Goal: Transaction & Acquisition: Purchase product/service

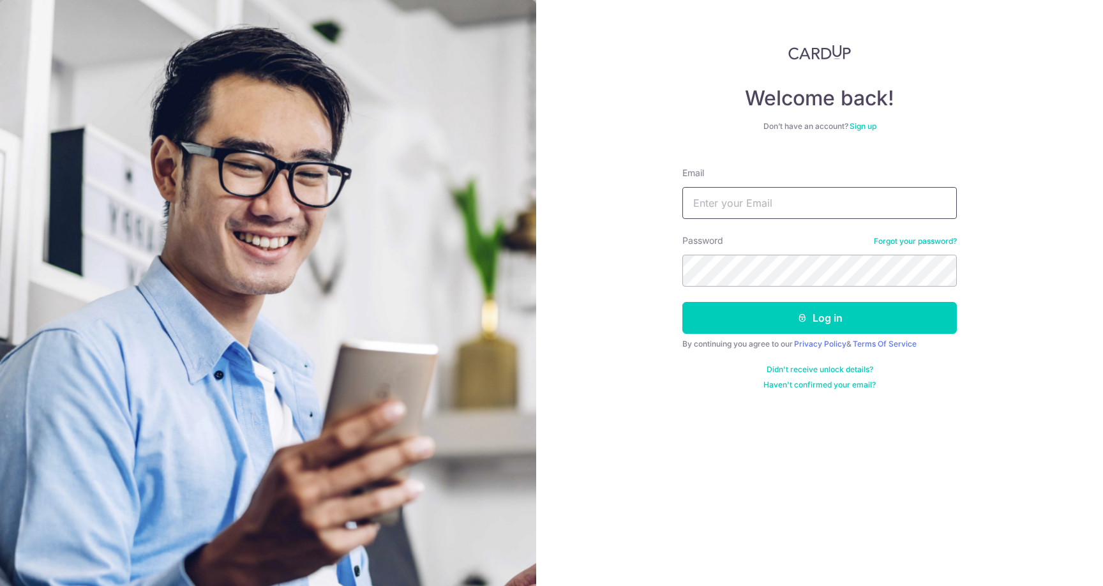
click at [827, 195] on input "Email" at bounding box center [819, 203] width 274 height 32
type input "bryanljhty@gmail.com"
click at [682, 302] on button "Log in" at bounding box center [819, 318] width 274 height 32
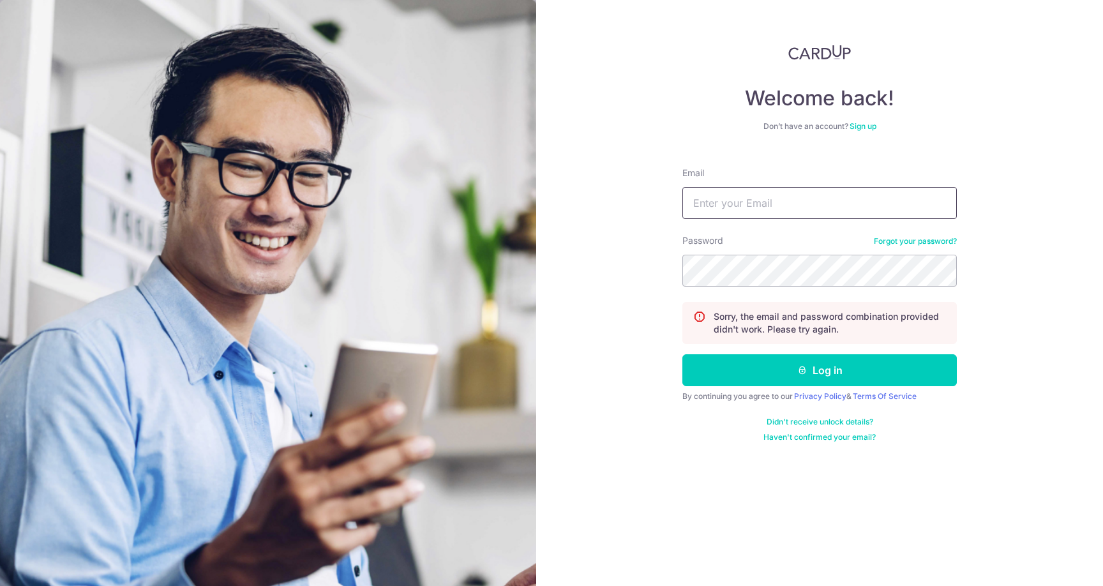
click at [793, 214] on input "Email" at bounding box center [819, 203] width 274 height 32
type input "[EMAIL_ADDRESS][DOMAIN_NAME]"
click at [682, 354] on button "Log in" at bounding box center [819, 370] width 274 height 32
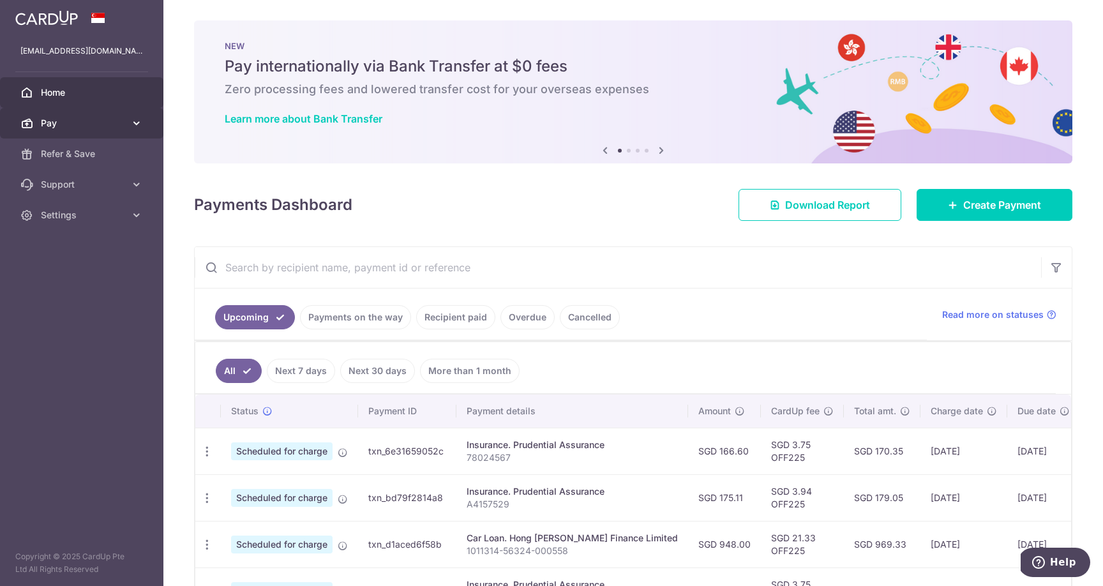
click at [107, 116] on link "Pay" at bounding box center [81, 123] width 163 height 31
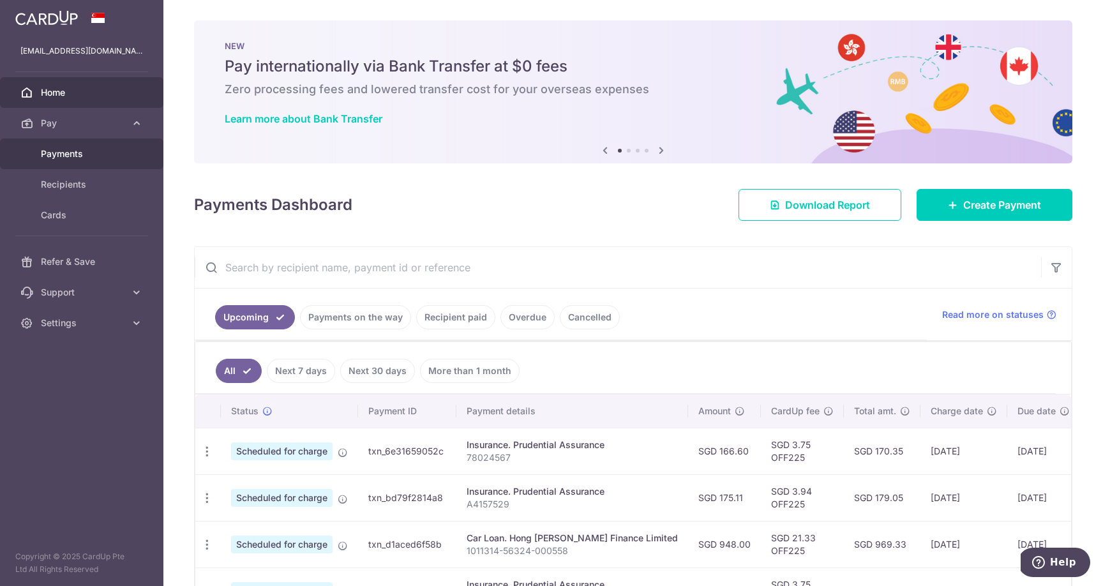
click at [86, 155] on span "Payments" at bounding box center [83, 153] width 84 height 13
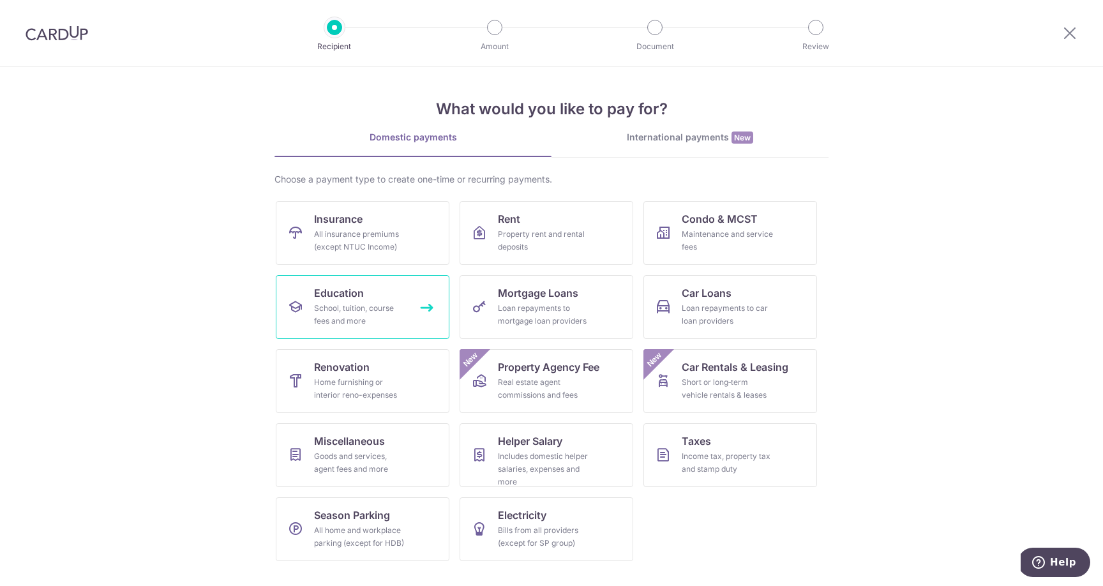
click at [376, 325] on div "School, tuition, course fees and more" at bounding box center [360, 315] width 92 height 26
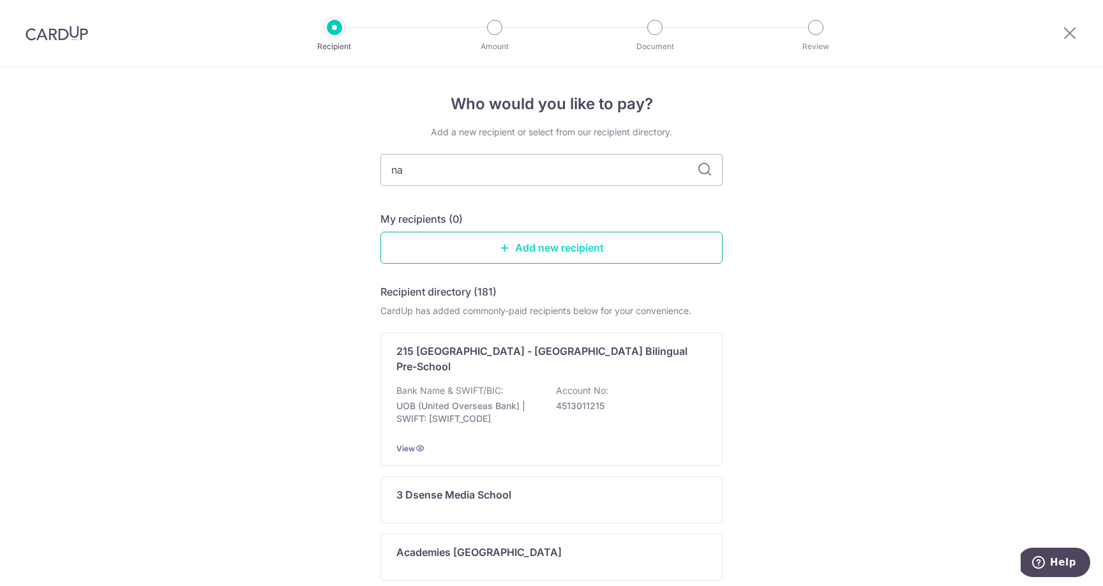
type input "n"
click at [486, 172] on input "n" at bounding box center [551, 170] width 342 height 32
type input "NATIONAL"
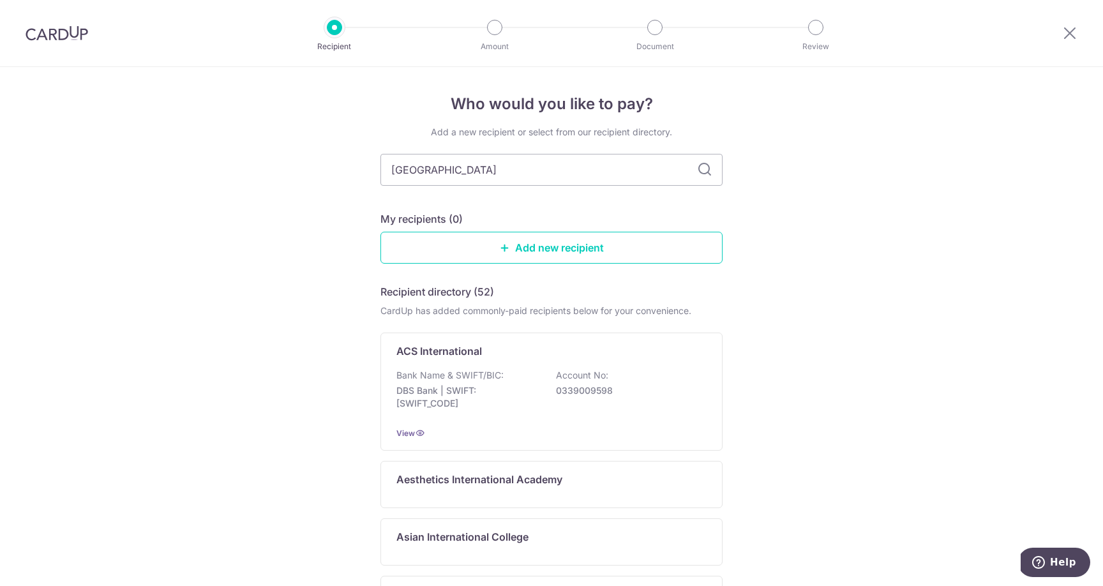
type input "national university"
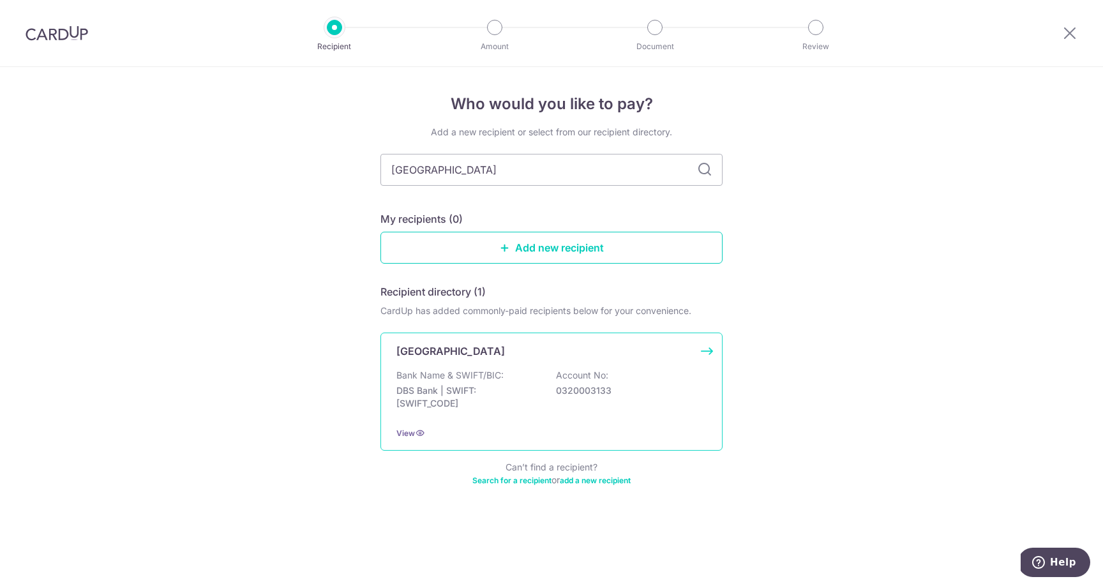
click at [487, 366] on div "National University Of Singapore Bank Name & SWIFT/BIC: DBS Bank | SWIFT: DBSSS…" at bounding box center [551, 391] width 342 height 118
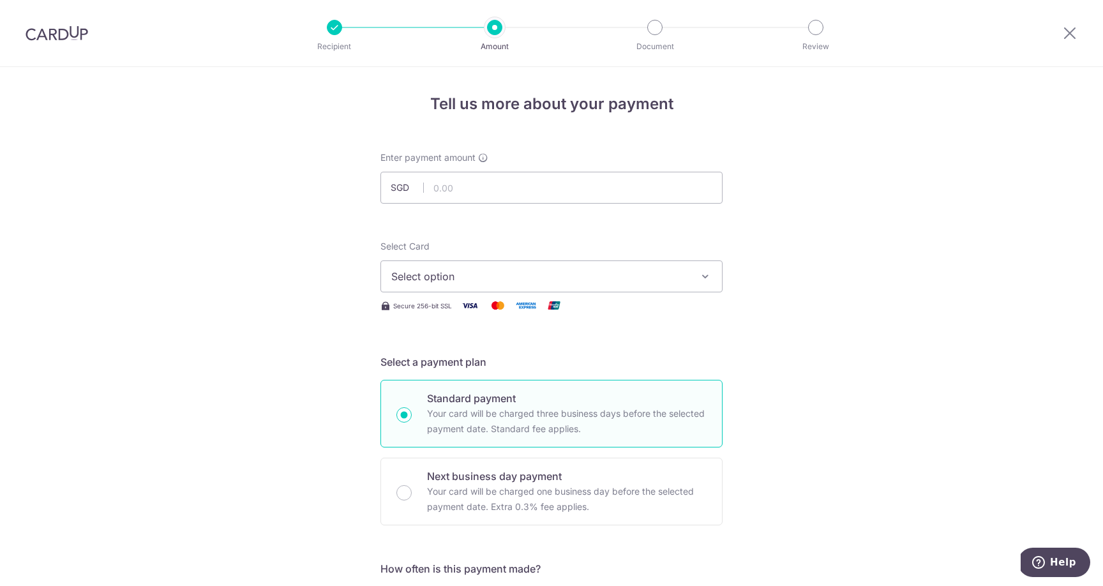
click at [525, 272] on span "Select option" at bounding box center [539, 276] width 297 height 15
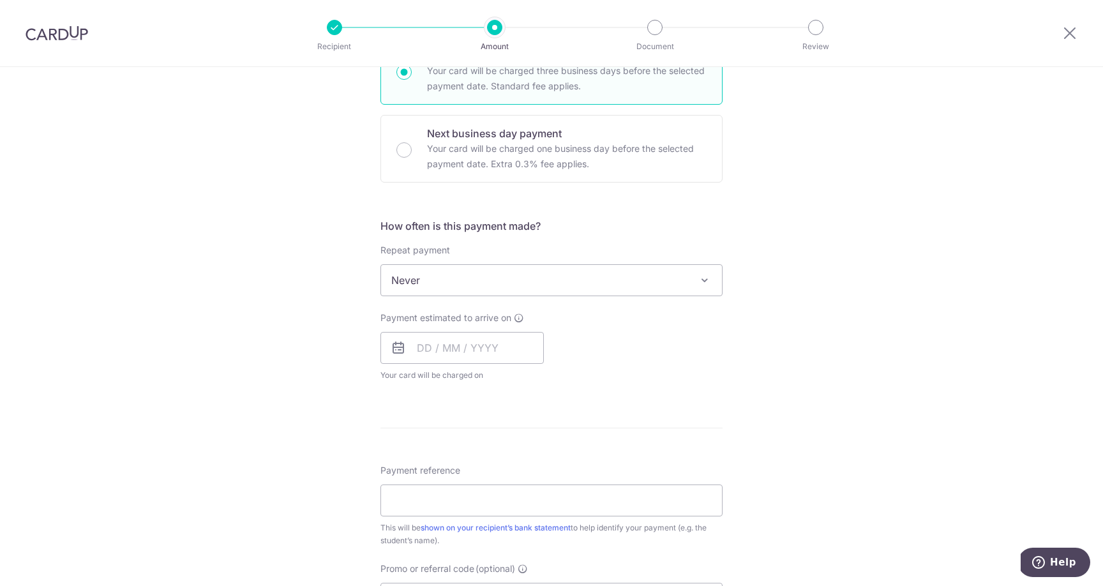
scroll to position [360, 0]
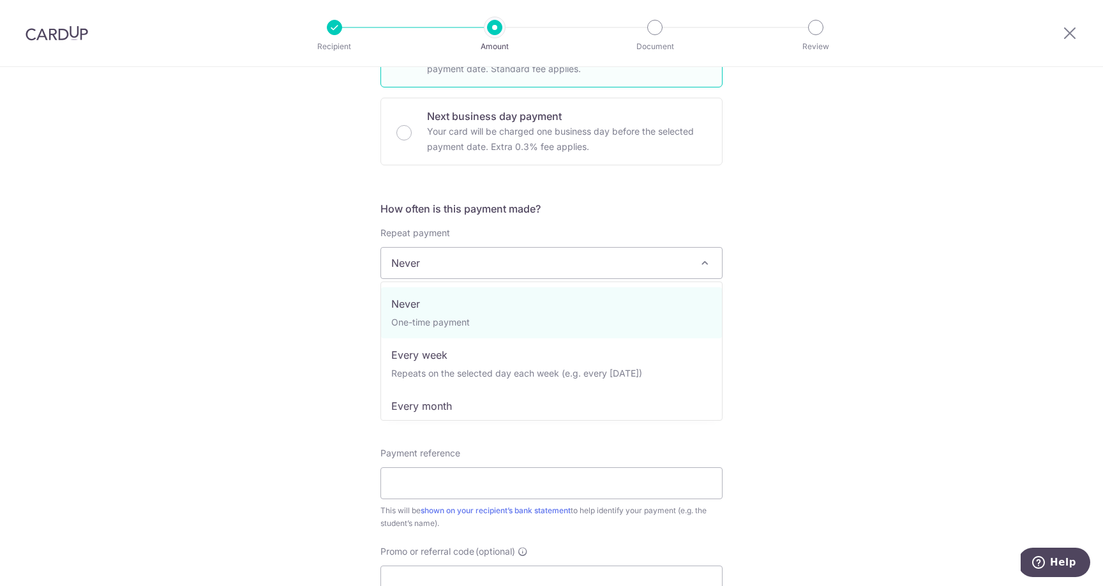
click at [523, 267] on span "Never" at bounding box center [551, 263] width 341 height 31
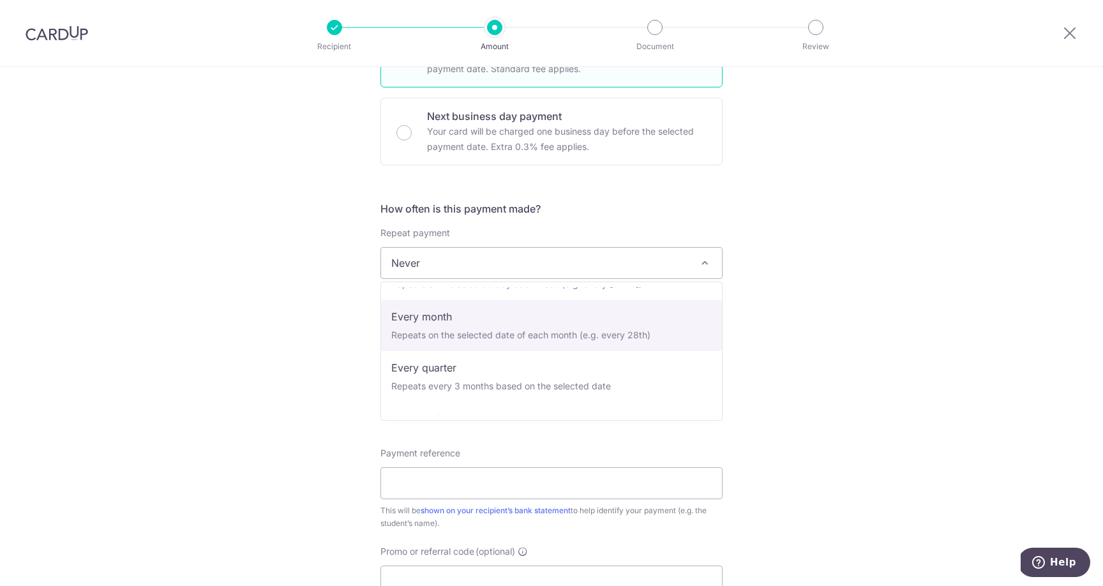
scroll to position [128, 0]
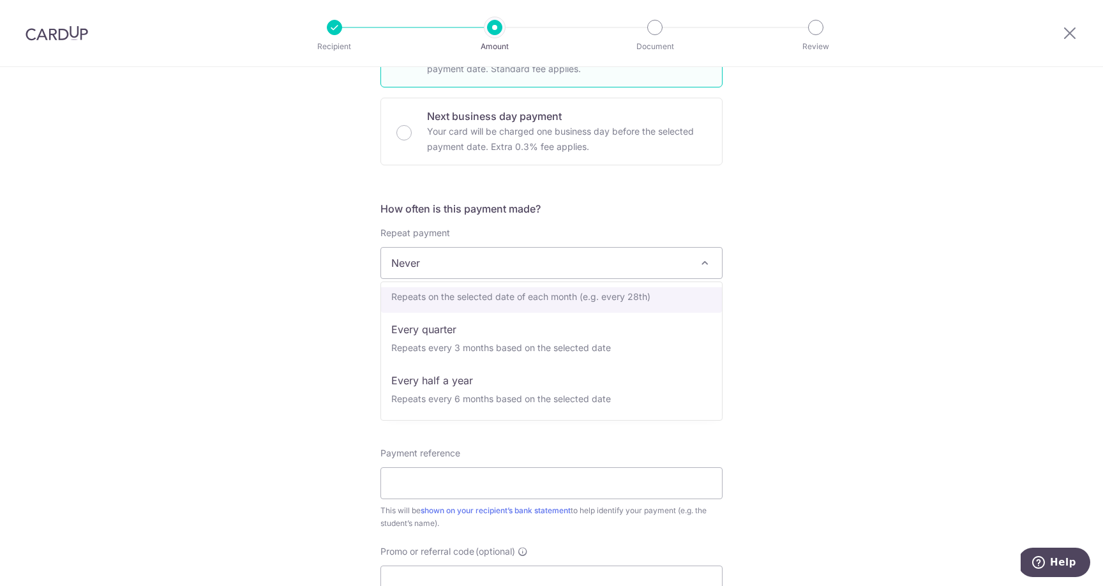
click at [263, 287] on div "Tell us more about your payment Enter payment amount SGD Select Card Select opt…" at bounding box center [551, 284] width 1103 height 1154
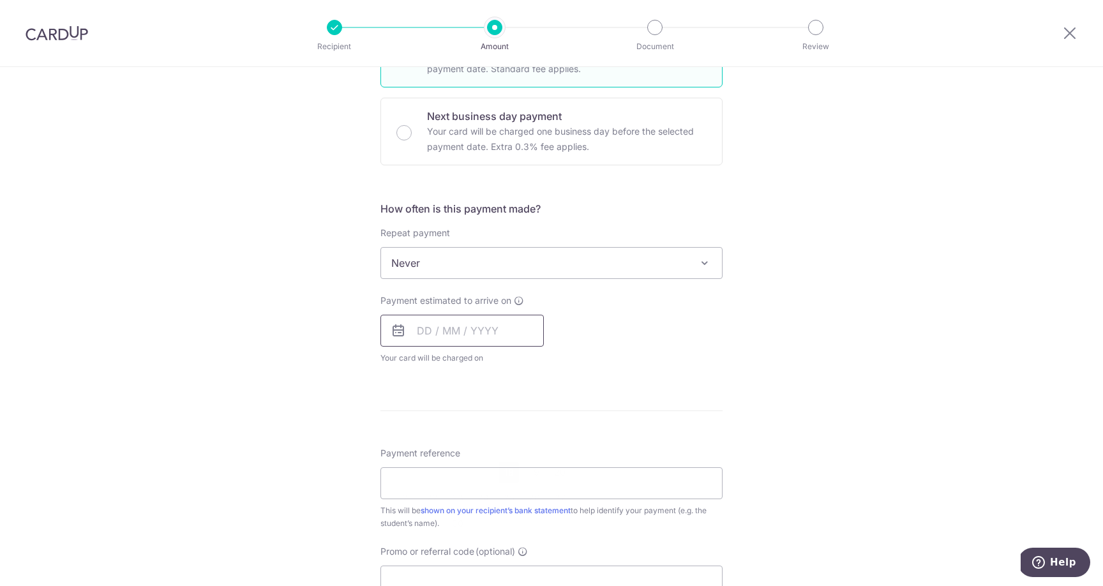
click at [432, 332] on input "text" at bounding box center [461, 331] width 163 height 32
click at [452, 527] on link "30" at bounding box center [457, 523] width 20 height 20
type input "30/09/2025"
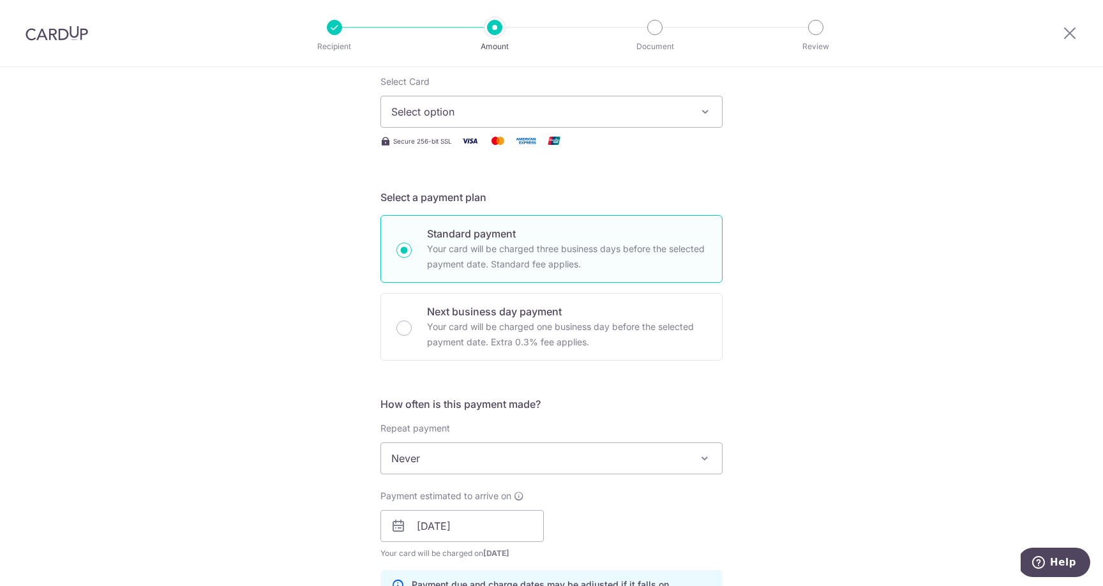
scroll to position [128, 0]
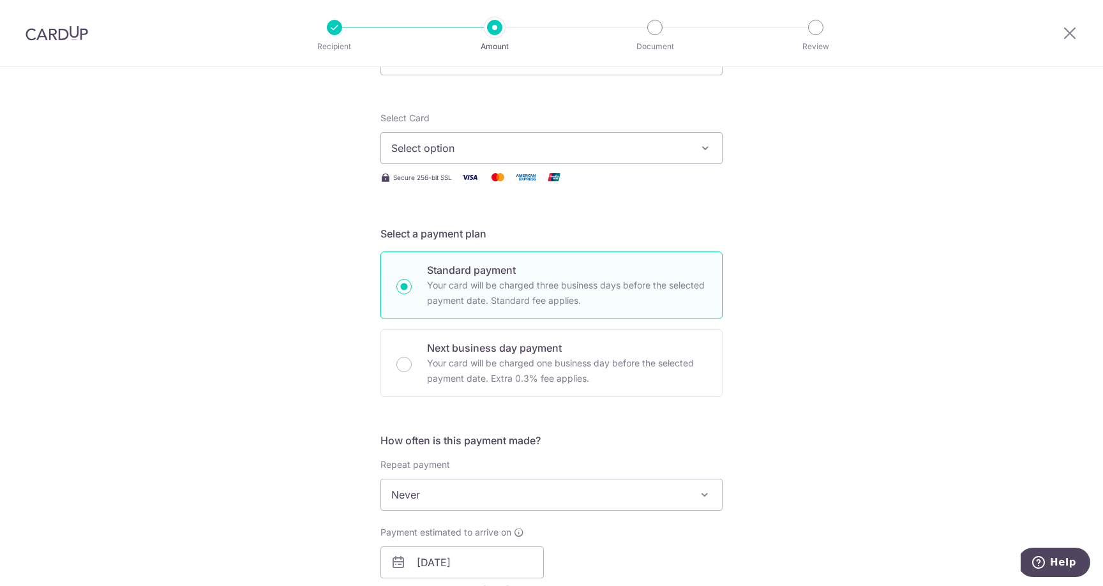
click at [448, 157] on button "Select option" at bounding box center [551, 148] width 342 height 32
click at [446, 179] on span "Add credit card" at bounding box center [562, 183] width 297 height 13
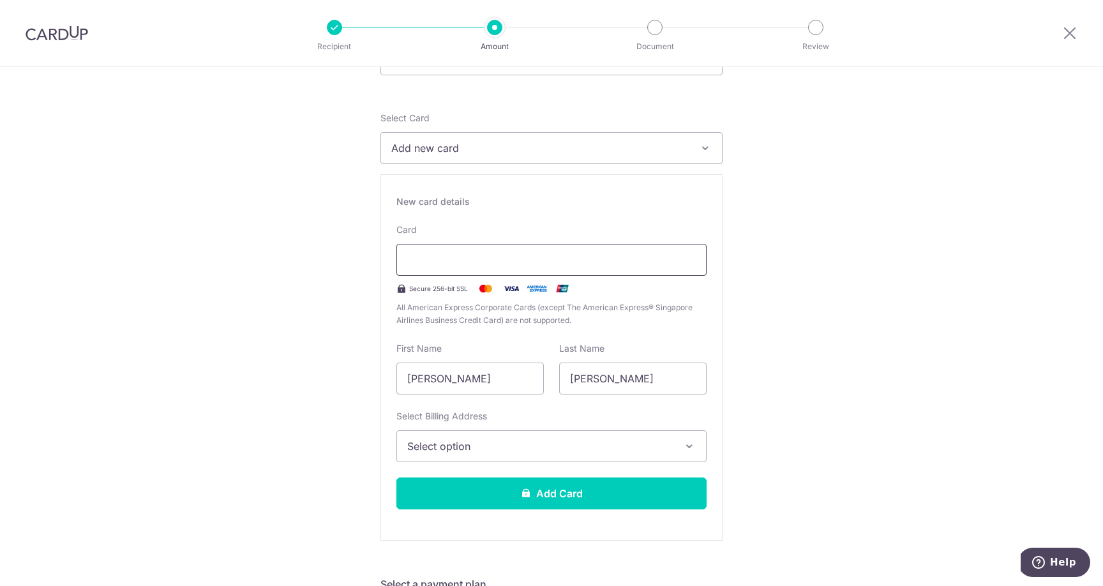
click at [597, 267] on div at bounding box center [551, 260] width 310 height 32
click at [556, 196] on div "New card details" at bounding box center [551, 201] width 310 height 13
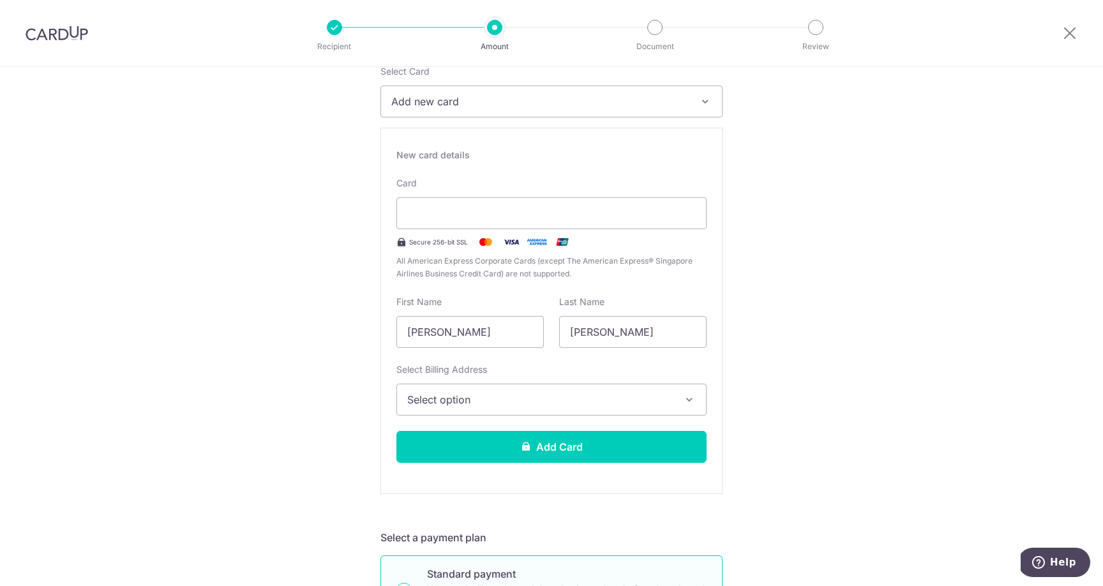
scroll to position [1, 0]
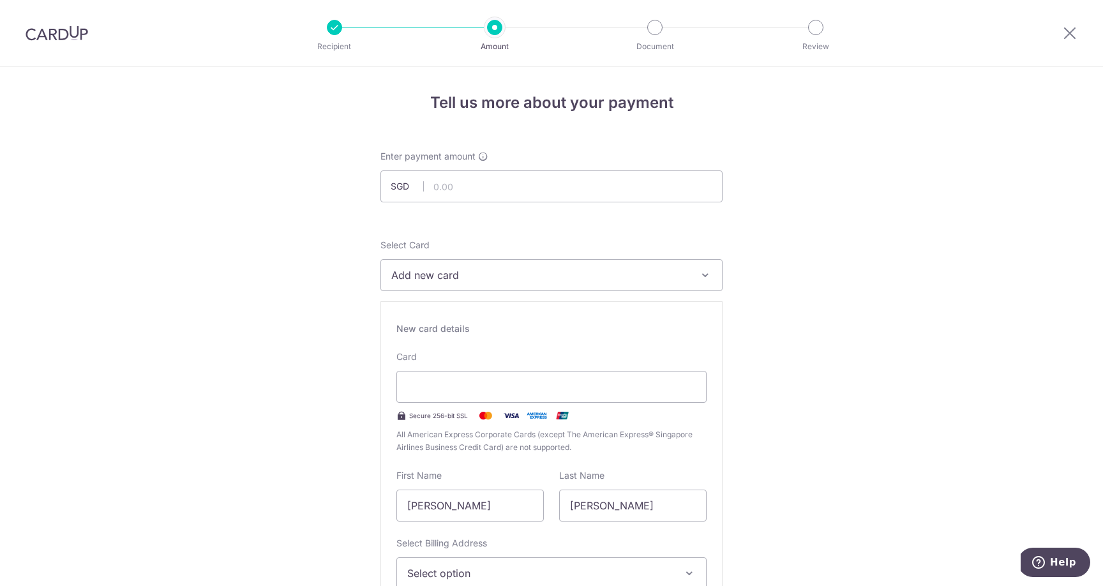
click at [543, 268] on span "Add new card" at bounding box center [539, 274] width 297 height 15
click at [498, 372] on span "**** 5424" at bounding box center [551, 366] width 320 height 15
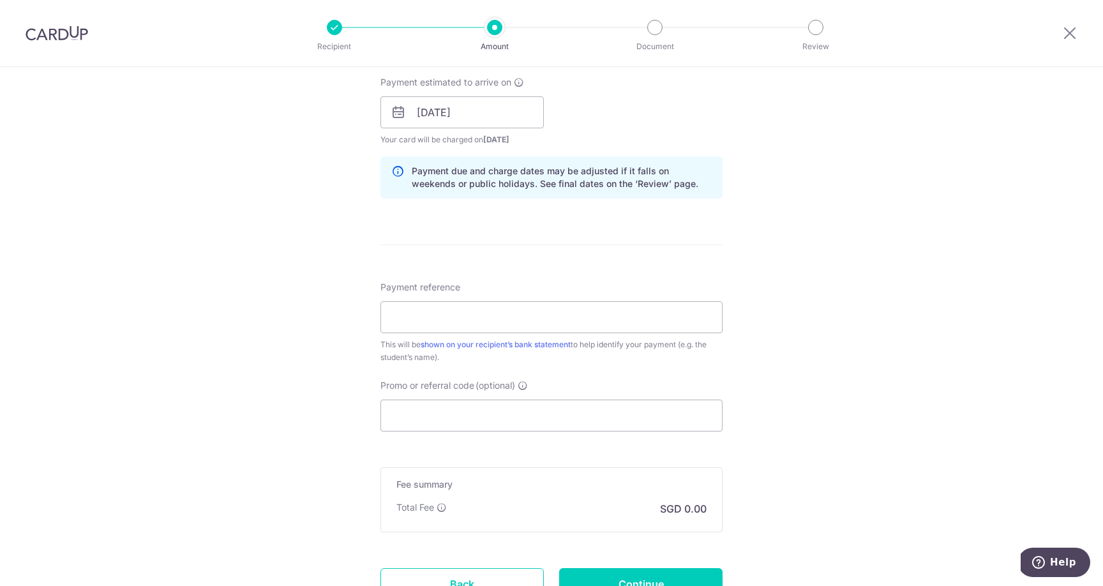
scroll to position [589, 0]
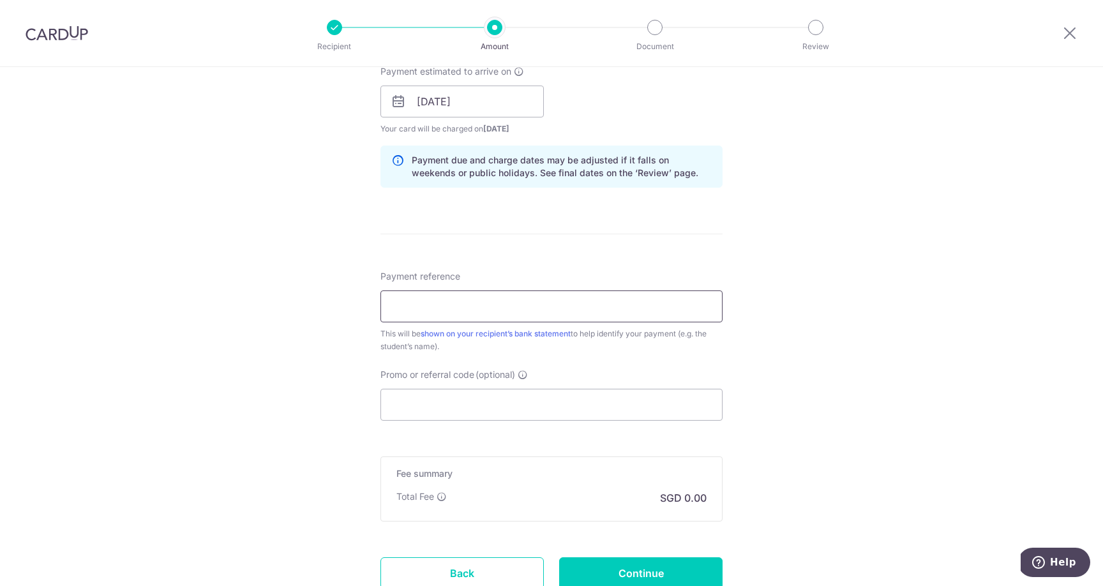
click at [490, 313] on input "Payment reference" at bounding box center [551, 306] width 342 height 32
type input "A0233090R OSEP"
click at [486, 397] on input "Promo or referral code (optional)" at bounding box center [551, 405] width 342 height 32
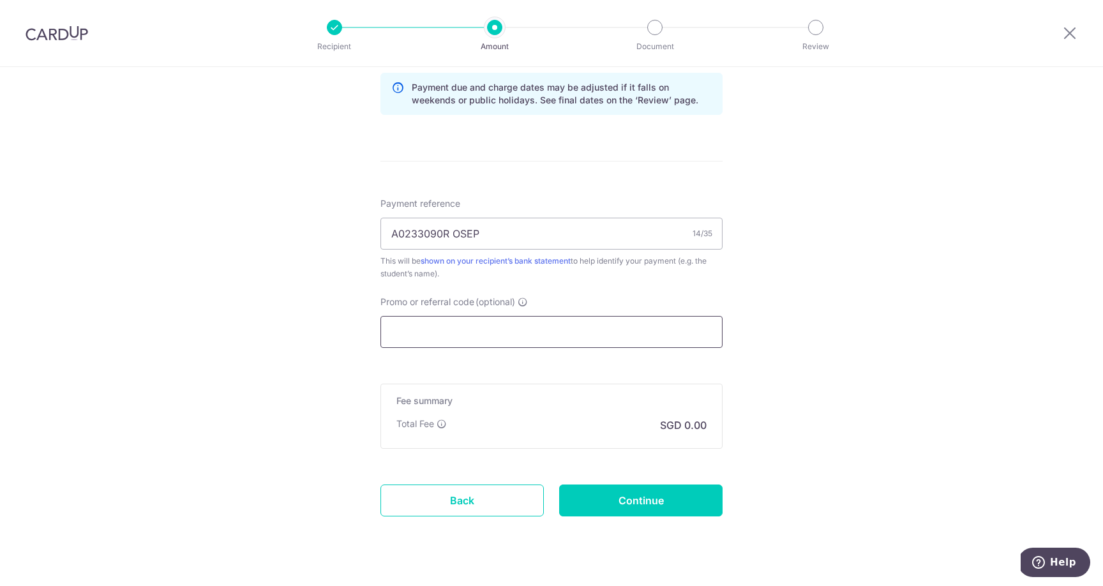
scroll to position [666, 0]
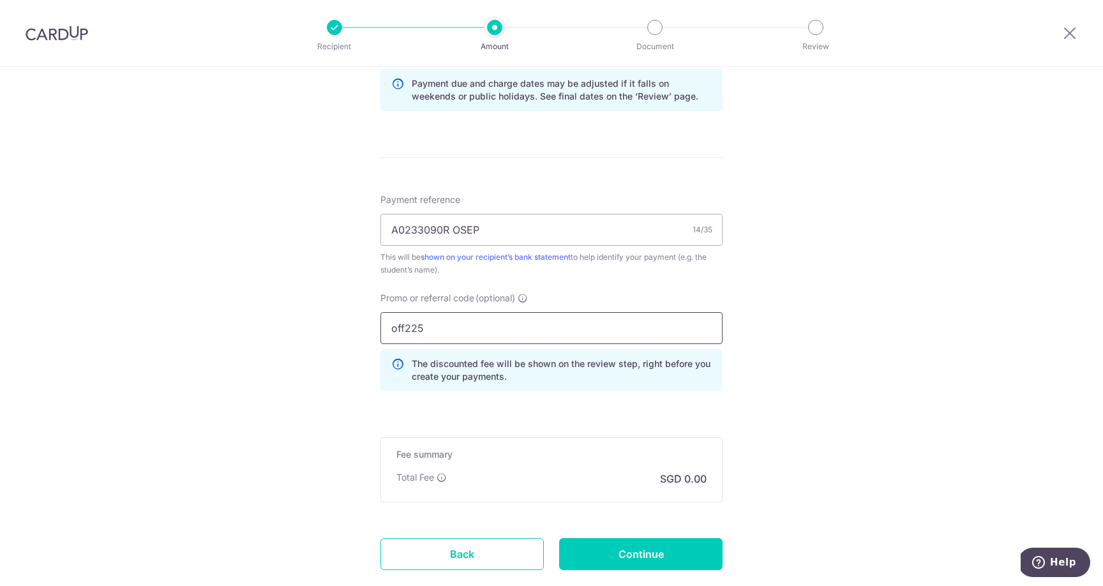
type input "off225"
click button "Add Card" at bounding box center [0, 0] width 0 height 0
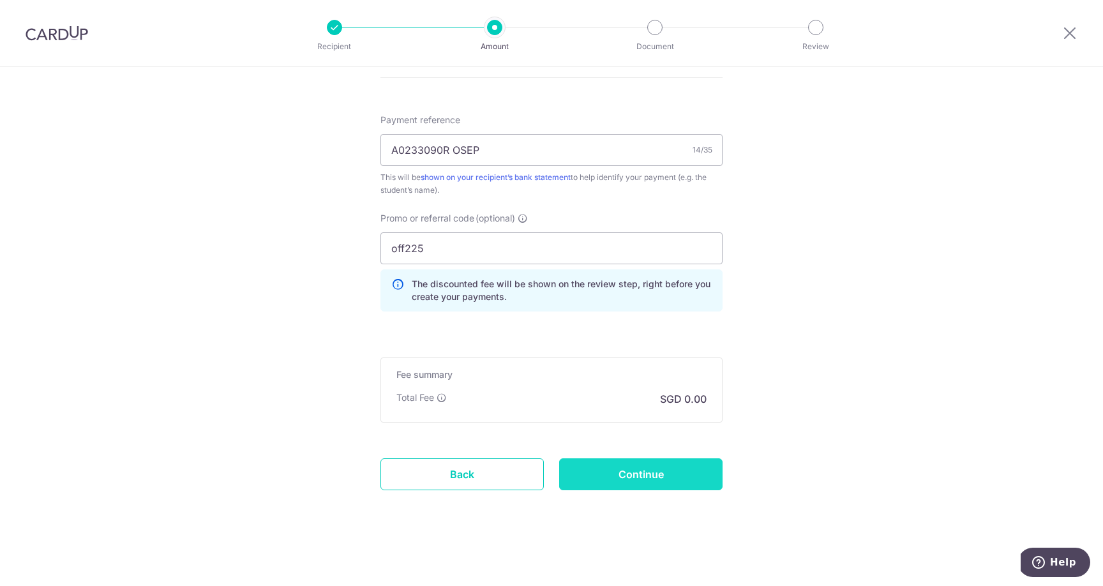
click at [611, 481] on input "Continue" at bounding box center [640, 474] width 163 height 32
type input "Create Schedule"
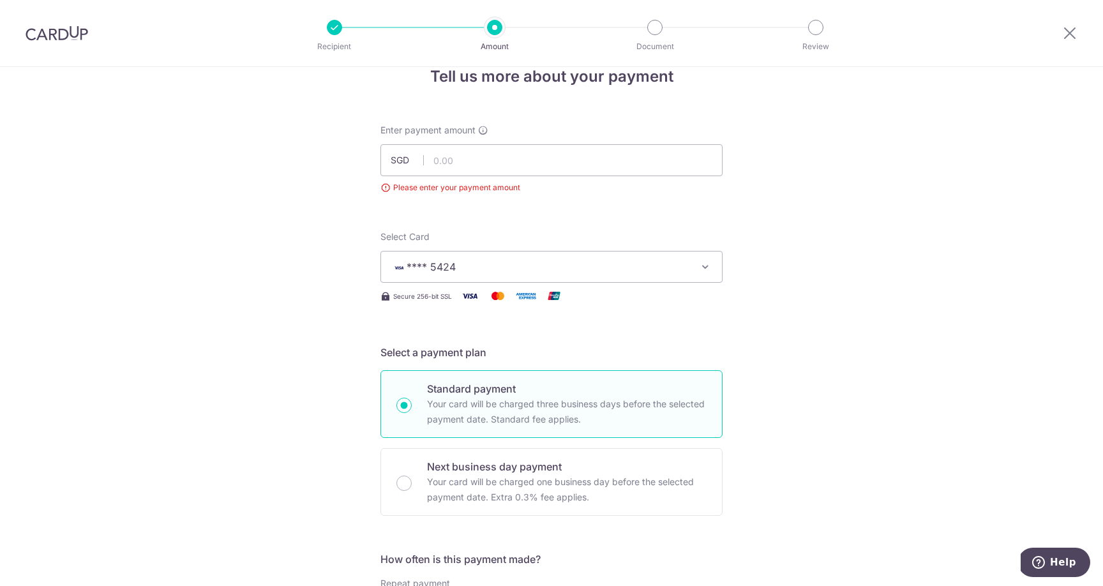
scroll to position [32, 0]
click at [445, 127] on span "Enter payment amount" at bounding box center [427, 125] width 95 height 13
click at [445, 141] on input "text" at bounding box center [551, 156] width 342 height 32
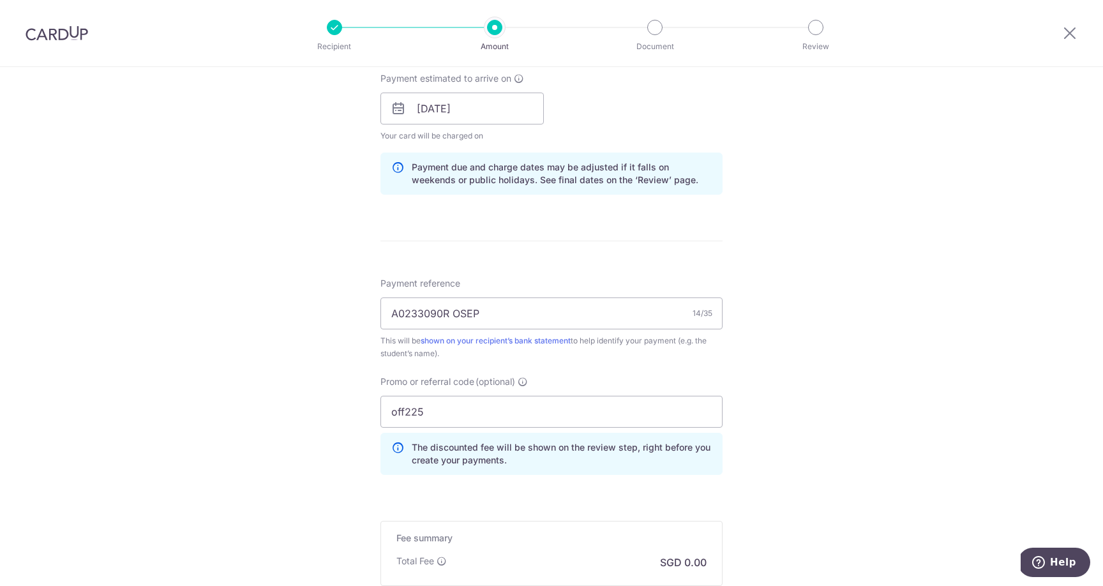
scroll to position [743, 0]
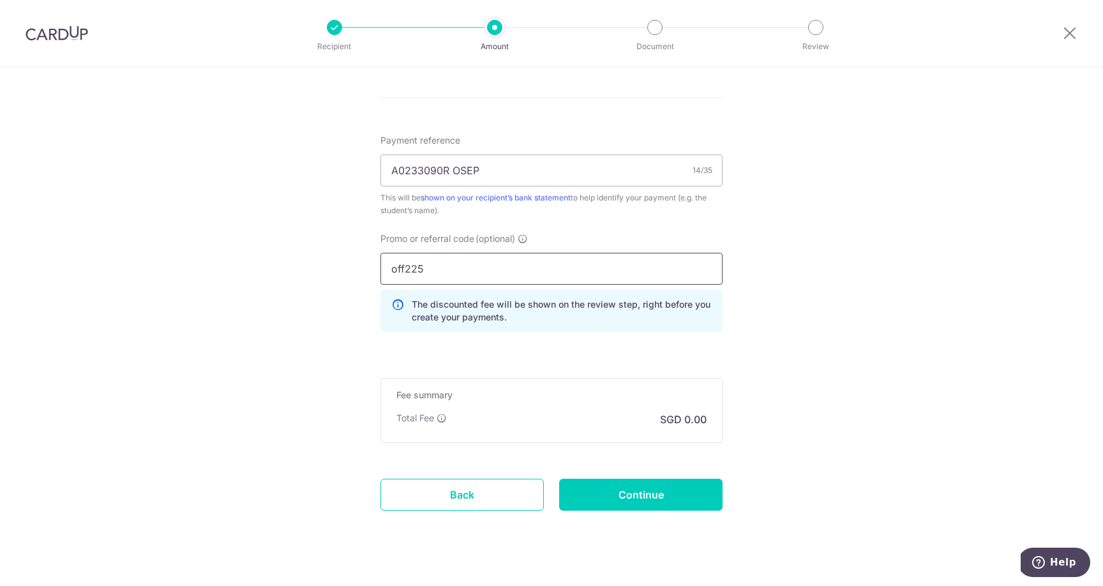
click at [429, 262] on input "off225" at bounding box center [551, 269] width 342 height 32
type input "1,500.00"
click at [429, 262] on input "off225" at bounding box center [551, 269] width 342 height 32
type input "F"
type input "OFF225"
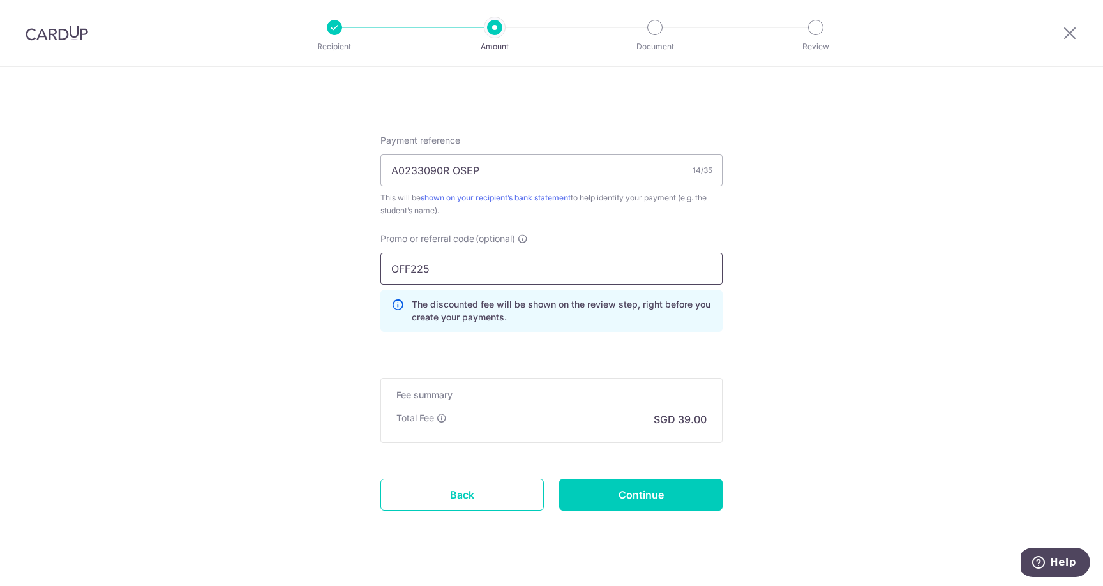
click button "Add Card" at bounding box center [0, 0] width 0 height 0
click at [630, 494] on input "Continue" at bounding box center [640, 495] width 163 height 32
type input "Create Schedule"
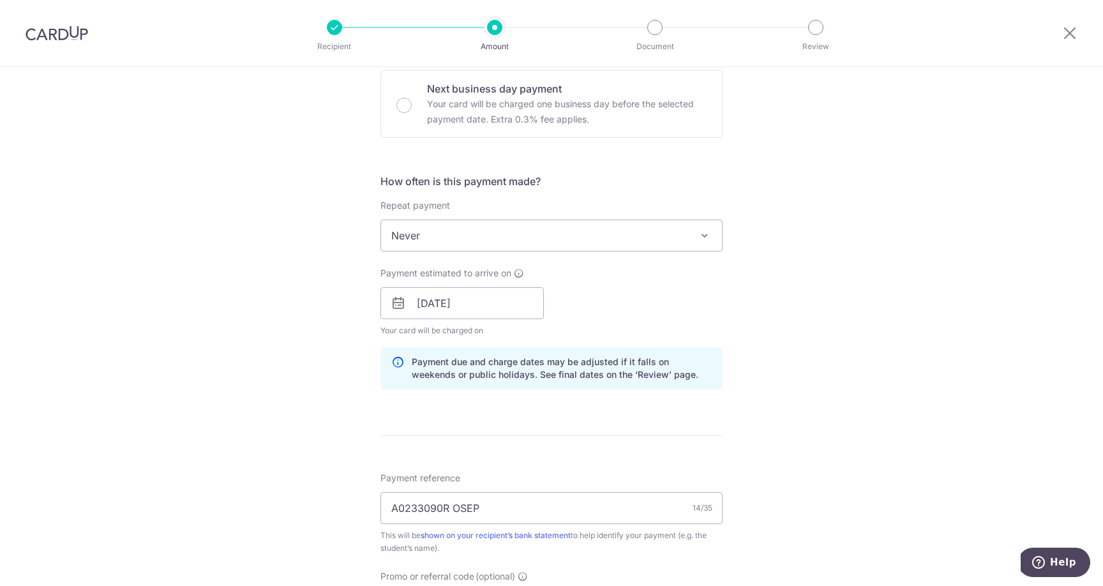
scroll to position [0, 0]
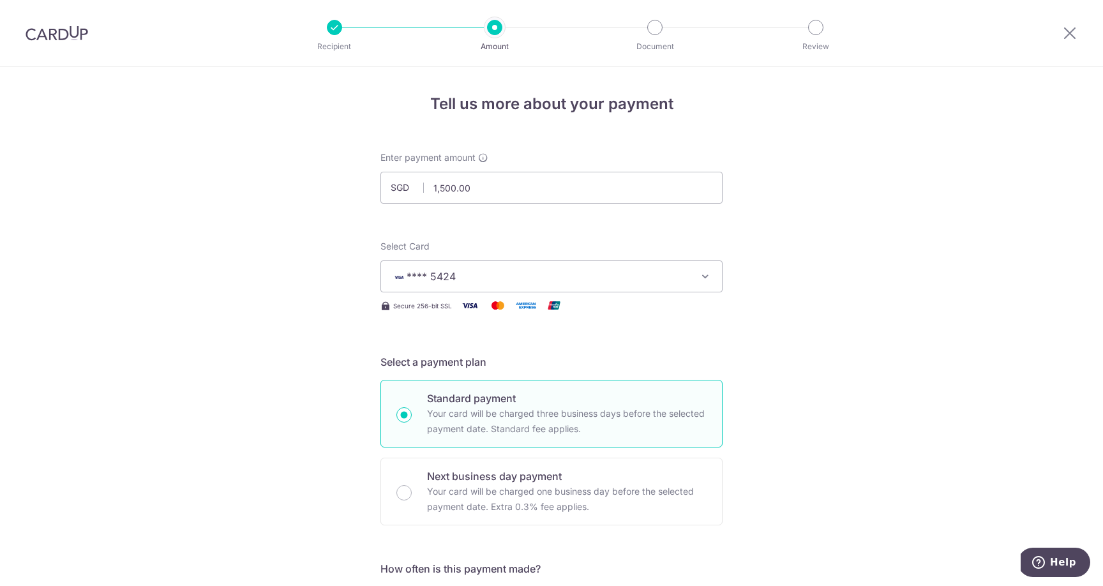
scroll to position [745, 0]
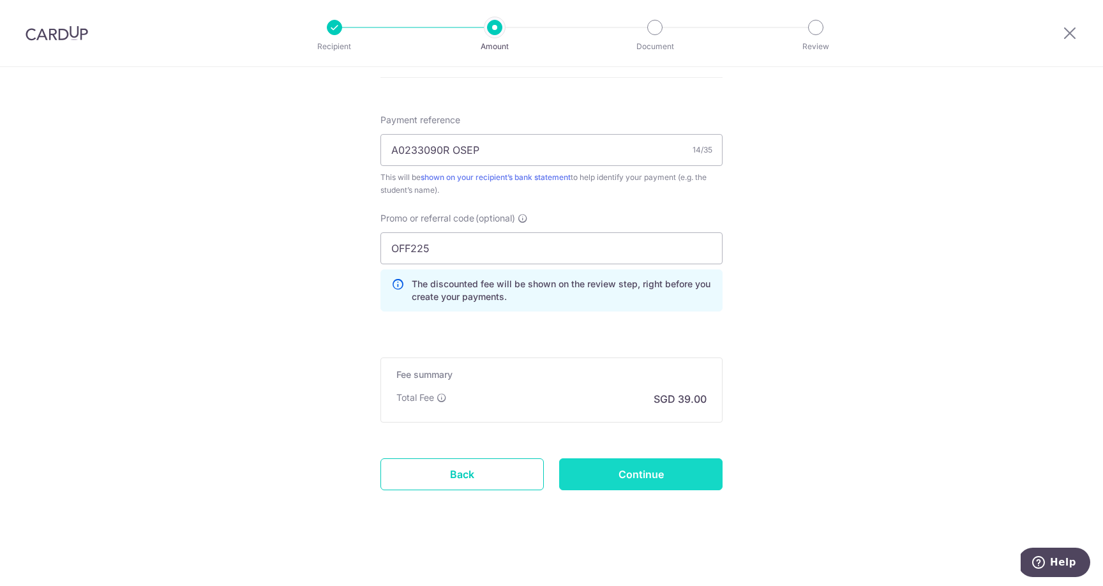
click at [675, 484] on input "Continue" at bounding box center [640, 474] width 163 height 32
type input "Update Schedule"
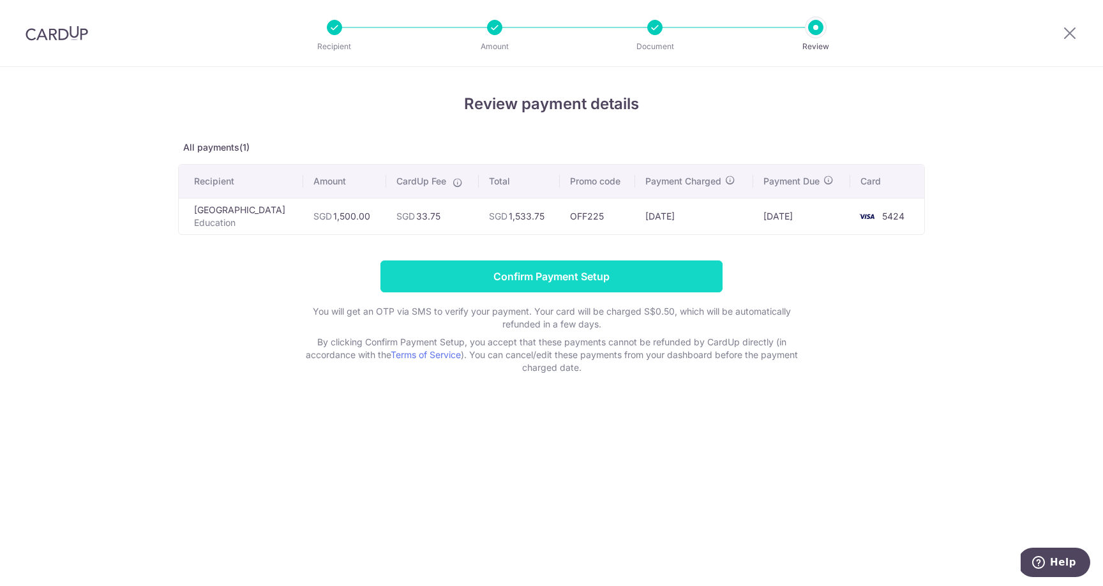
click at [635, 280] on input "Confirm Payment Setup" at bounding box center [551, 276] width 342 height 32
